Goal: Task Accomplishment & Management: Manage account settings

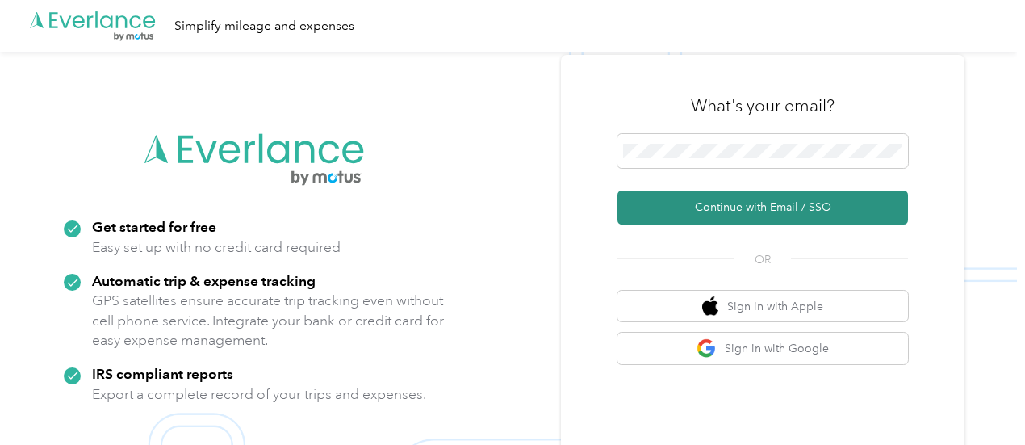
click at [722, 211] on button "Continue with Email / SSO" at bounding box center [762, 207] width 290 height 34
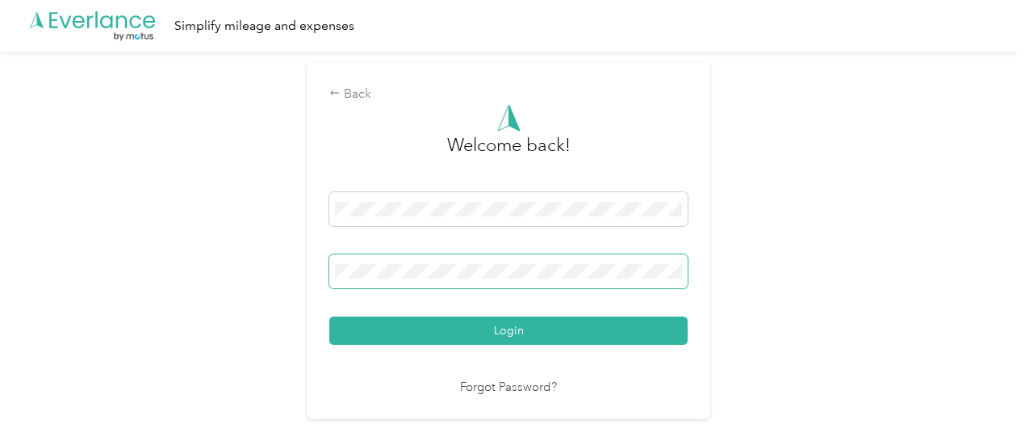
click at [329, 316] on button "Login" at bounding box center [508, 330] width 358 height 28
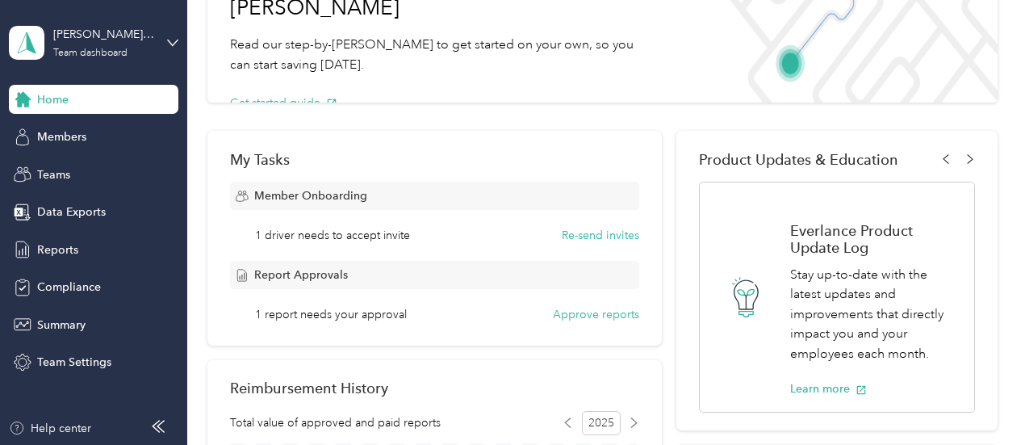
scroll to position [174, 0]
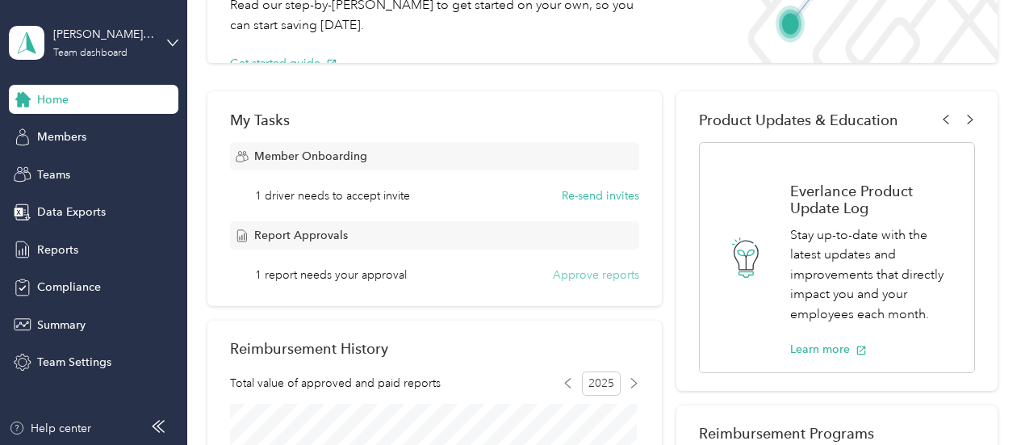
click at [601, 274] on button "Approve reports" at bounding box center [596, 274] width 86 height 17
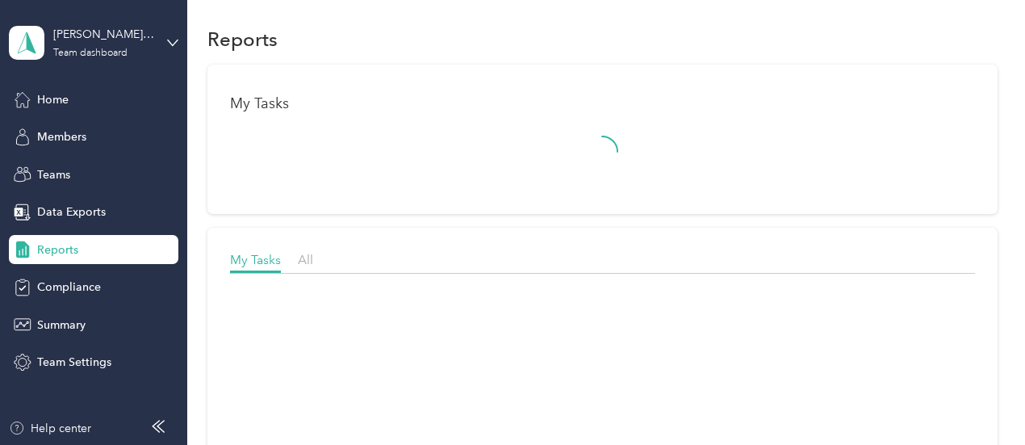
scroll to position [174, 0]
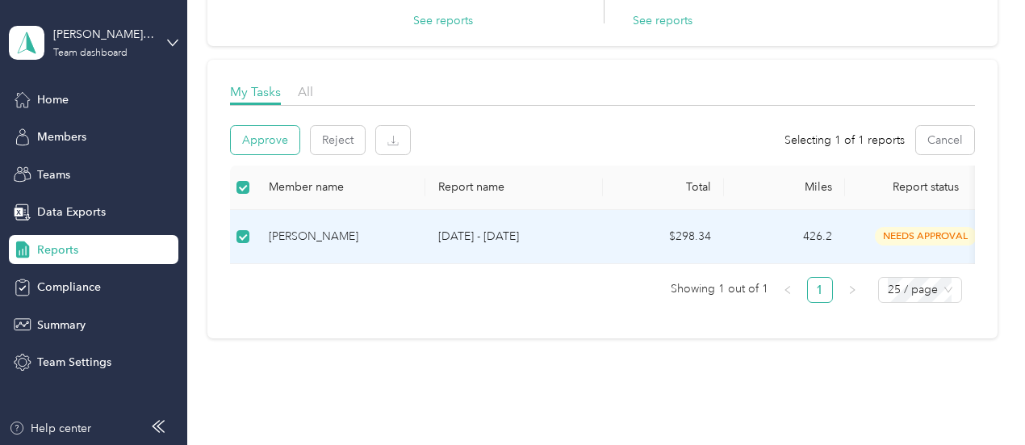
click at [268, 140] on button "Approve" at bounding box center [265, 140] width 69 height 28
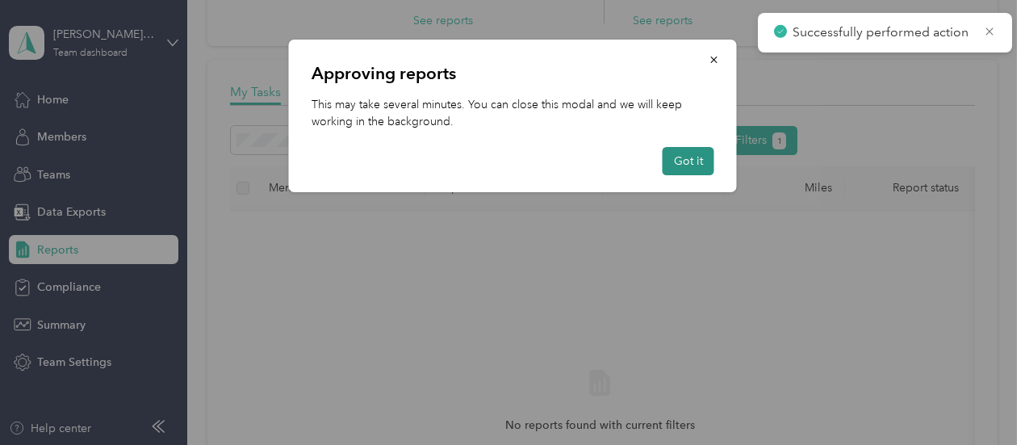
click at [686, 160] on button "Got it" at bounding box center [688, 161] width 52 height 28
